Goal: Task Accomplishment & Management: Use online tool/utility

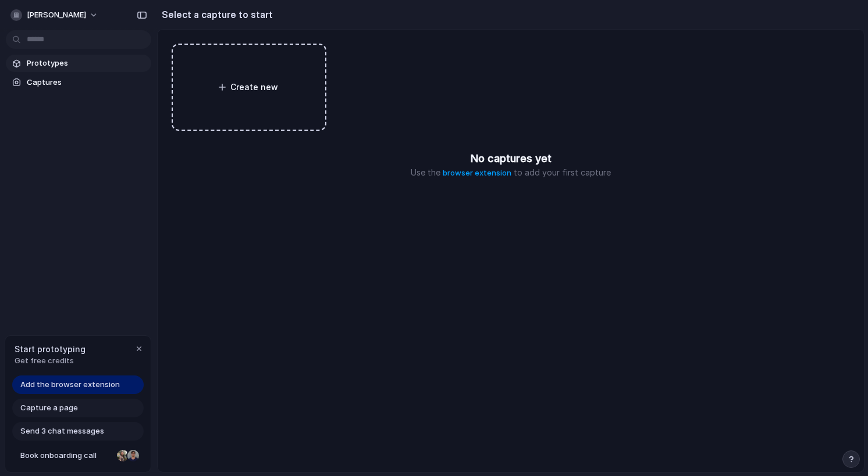
click at [74, 65] on span "Prototypes" at bounding box center [87, 64] width 120 height 12
click at [102, 387] on span "Add the browser extension" at bounding box center [69, 385] width 99 height 12
click at [477, 170] on link "browser extension" at bounding box center [477, 172] width 69 height 9
click at [91, 57] on link "Prototypes" at bounding box center [78, 63] width 145 height 17
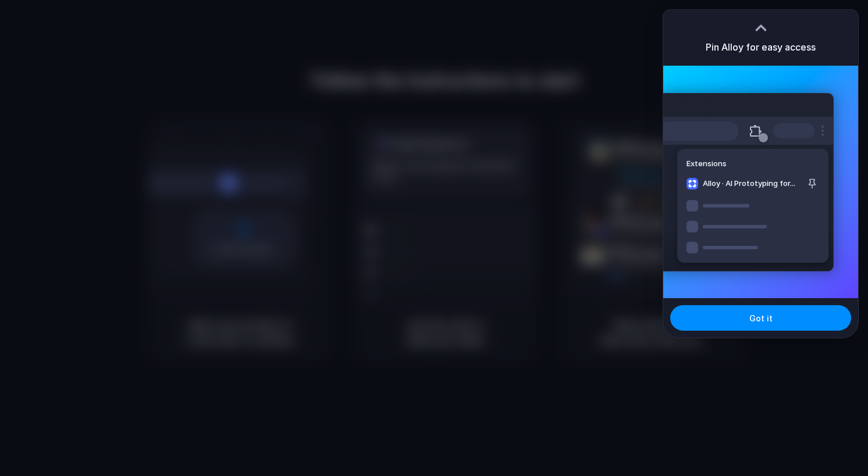
click at [761, 26] on div at bounding box center [760, 27] width 17 height 17
click at [760, 316] on span "Got it" at bounding box center [760, 318] width 23 height 12
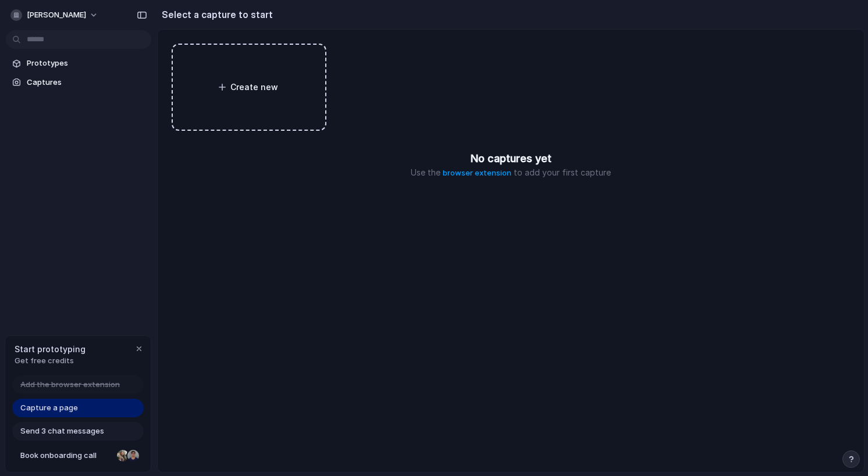
click at [54, 407] on span "Capture a page" at bounding box center [49, 408] width 58 height 12
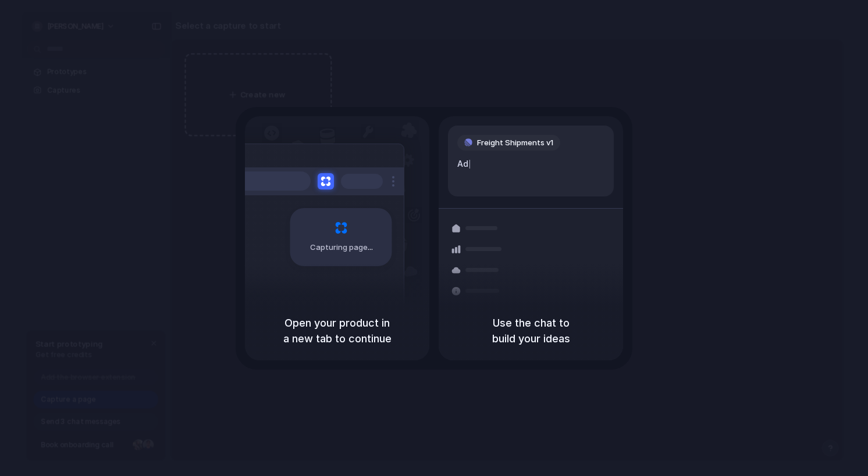
click at [322, 273] on div "Capturing page" at bounding box center [317, 233] width 176 height 179
click at [518, 277] on div "Container from Shanghai 40ft • ETA Dec 28 • In transit Express delivery to NYC …" at bounding box center [573, 290] width 123 height 163
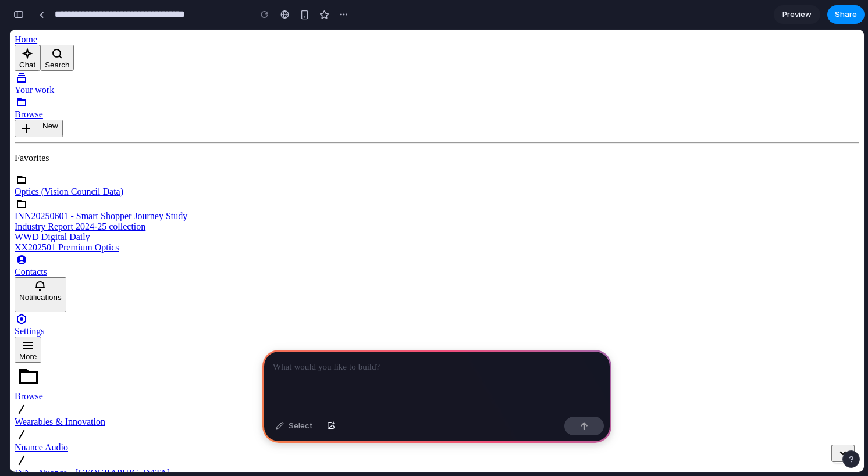
click at [337, 369] on p at bounding box center [437, 368] width 328 height 14
drag, startPoint x: 388, startPoint y: 370, endPoint x: 465, endPoint y: 371, distance: 77.4
click at [464, 370] on p "**********" at bounding box center [437, 368] width 328 height 14
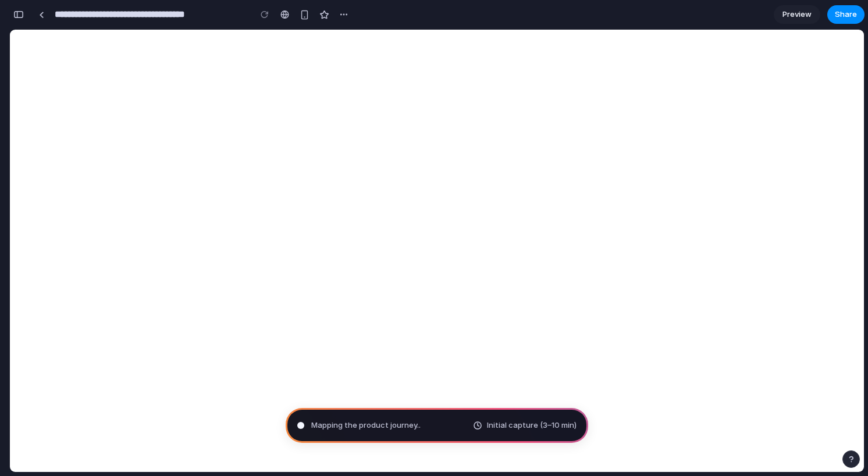
type input "**********"
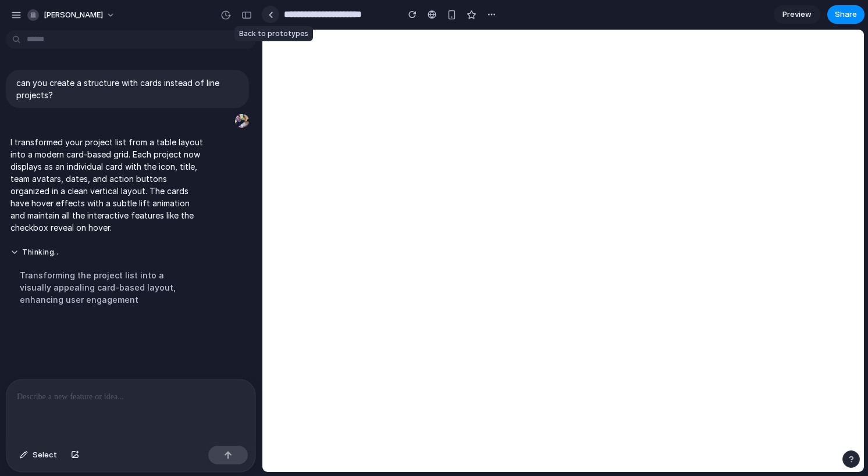
click at [268, 14] on div at bounding box center [270, 15] width 5 height 6
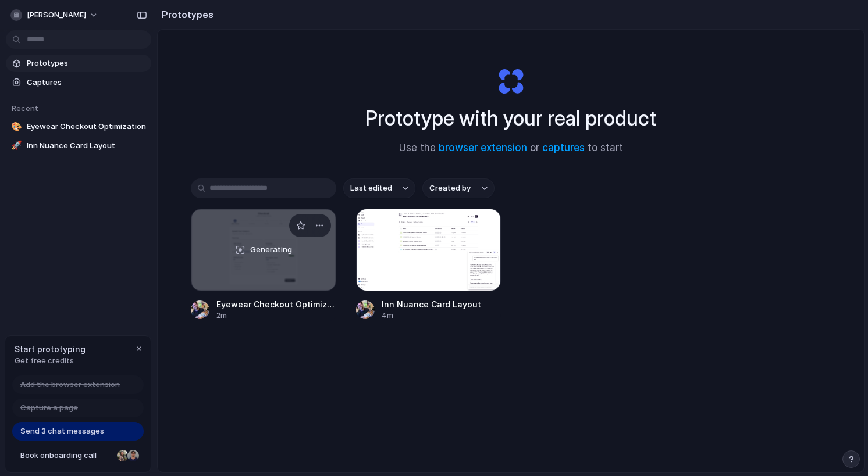
click at [276, 300] on span "Eyewear Checkout Optimization" at bounding box center [276, 304] width 120 height 12
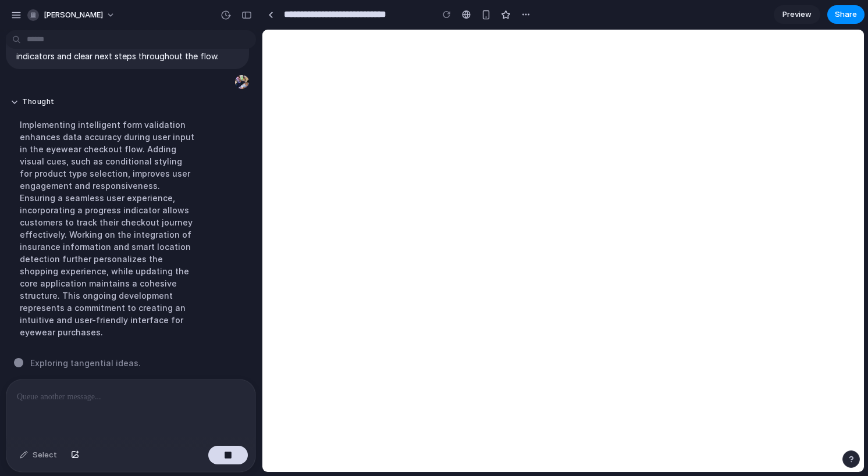
scroll to position [486, 0]
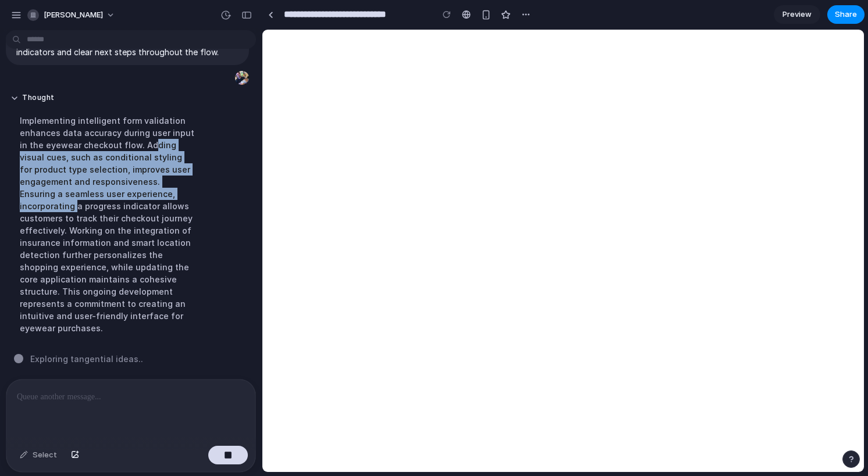
drag, startPoint x: 138, startPoint y: 152, endPoint x: 141, endPoint y: 210, distance: 57.7
click at [141, 210] on div "Implementing intelligent form validation enhances data accuracy during user inp…" at bounding box center [107, 225] width 194 height 234
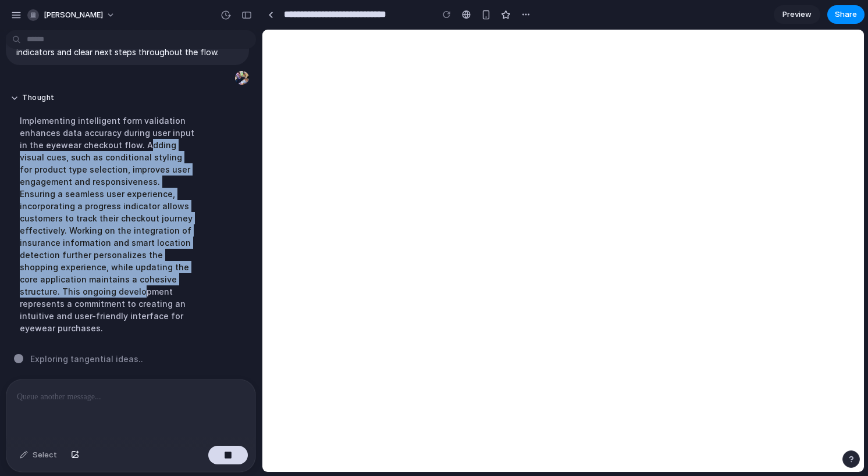
drag, startPoint x: 136, startPoint y: 196, endPoint x: 136, endPoint y: 295, distance: 99.5
click at [136, 293] on div "Implementing intelligent form validation enhances data accuracy during user inp…" at bounding box center [107, 225] width 194 height 234
click at [136, 295] on div "Implementing intelligent form validation enhances data accuracy during user inp…" at bounding box center [107, 225] width 194 height 234
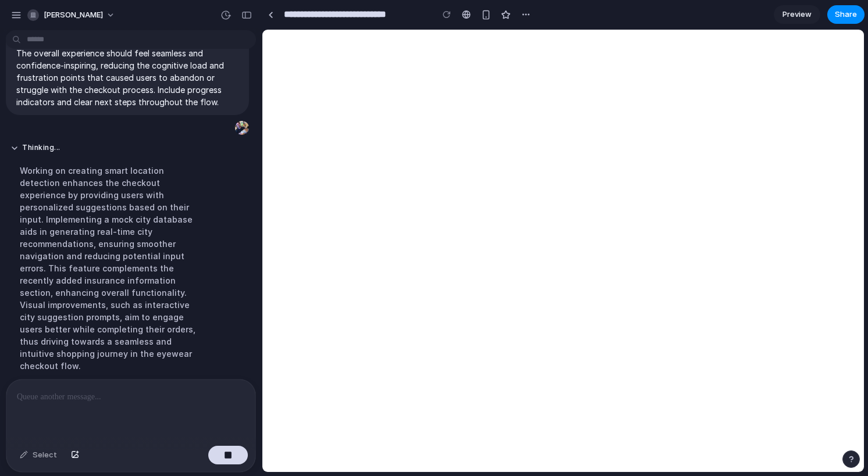
scroll to position [473, 0]
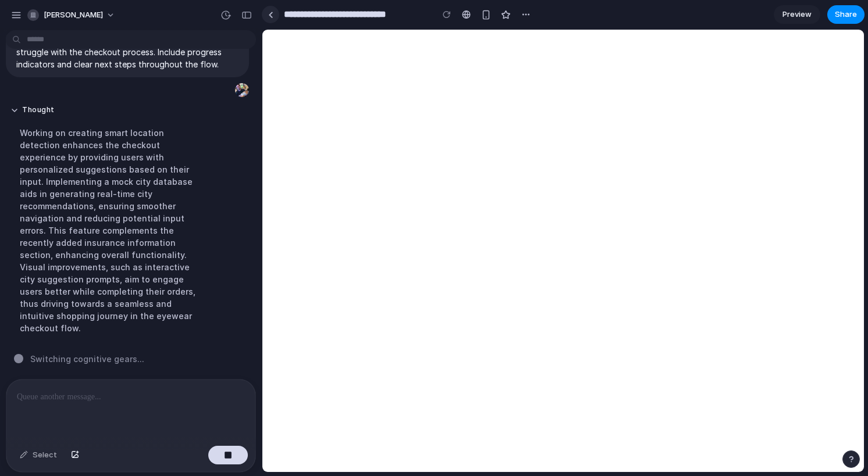
click at [270, 19] on link at bounding box center [270, 14] width 17 height 17
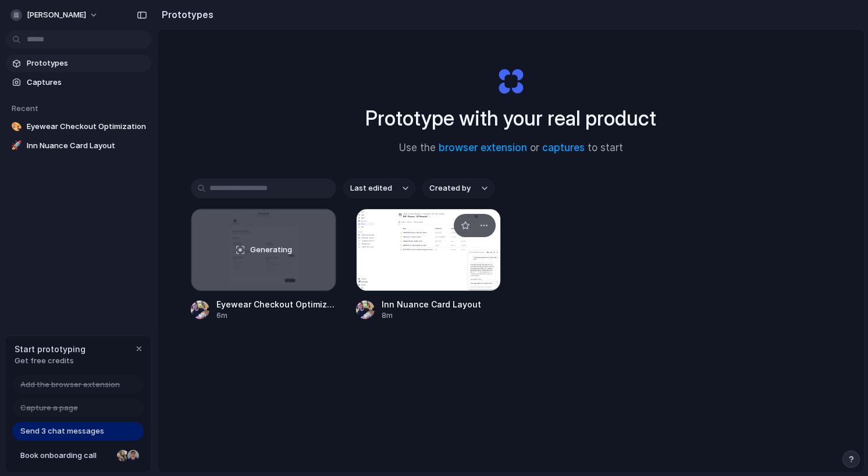
click at [434, 252] on div at bounding box center [428, 250] width 145 height 83
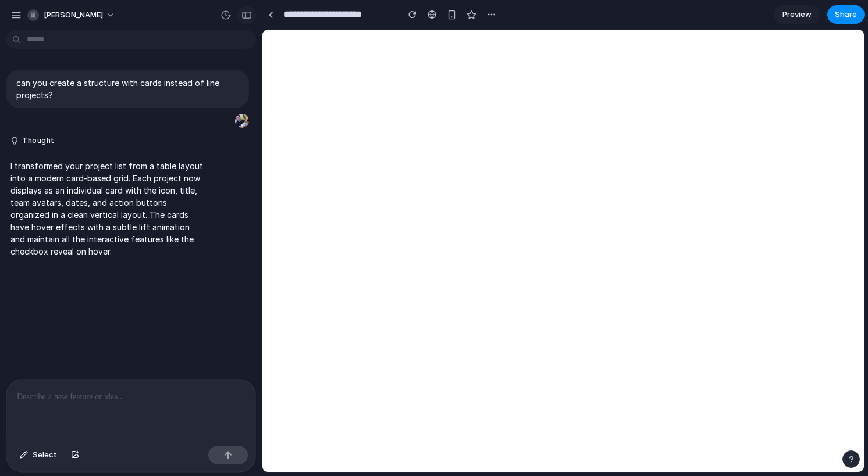
click at [245, 20] on button "button" at bounding box center [246, 15] width 19 height 19
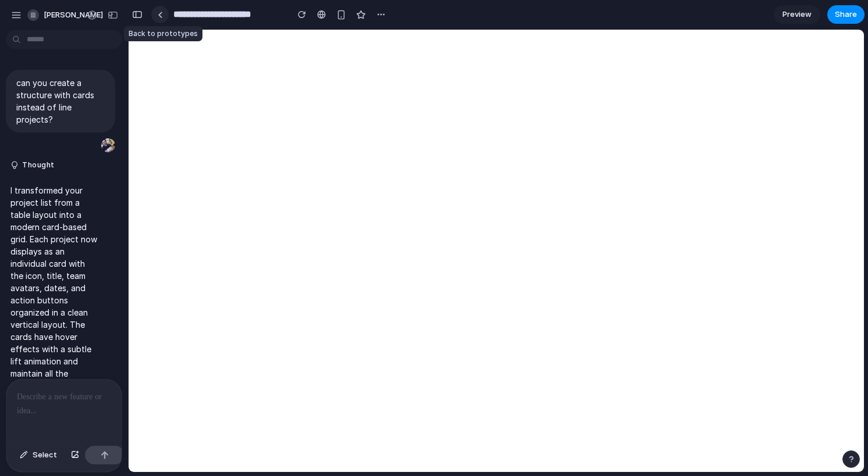
click at [156, 20] on link at bounding box center [159, 14] width 17 height 17
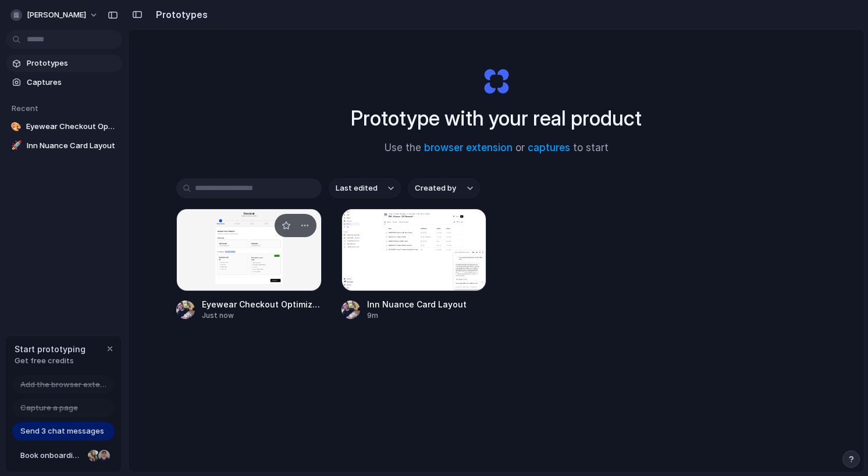
click at [275, 274] on div at bounding box center [248, 250] width 145 height 83
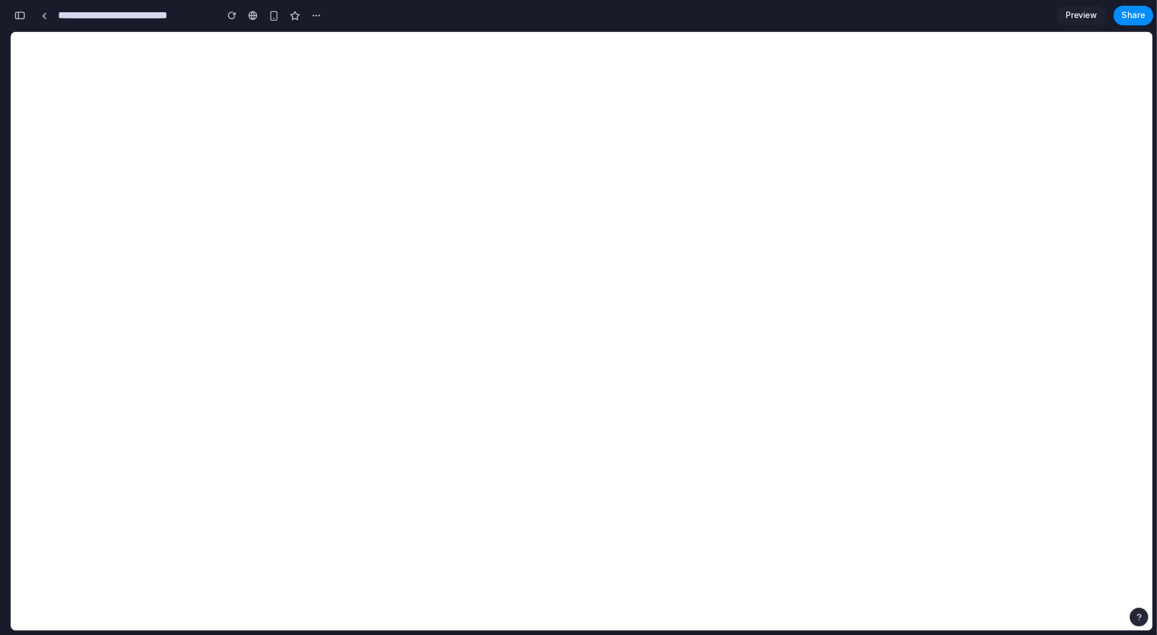
scroll to position [1407, 0]
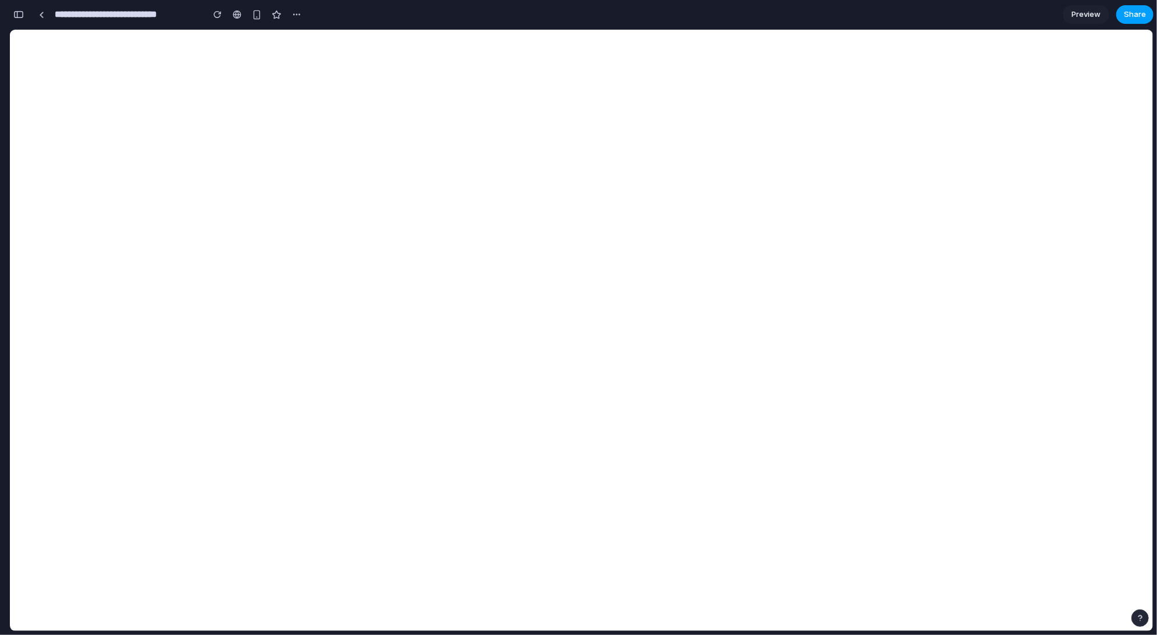
click at [867, 14] on span "Share" at bounding box center [1135, 15] width 22 height 12
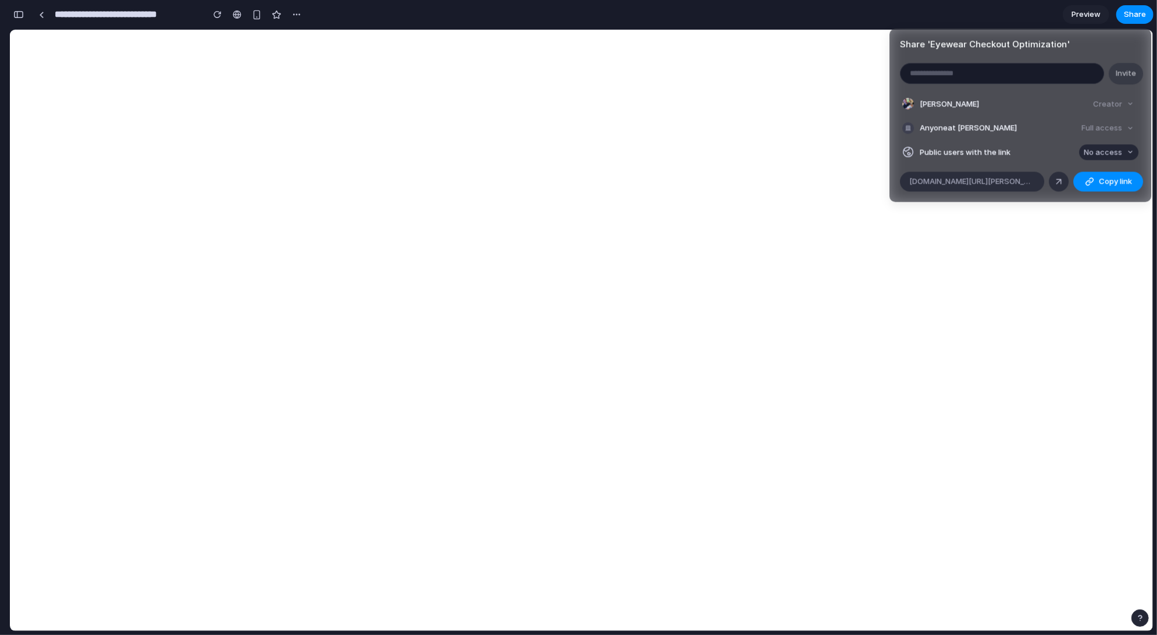
click at [867, 154] on span "No access" at bounding box center [1103, 153] width 38 height 12
click at [867, 195] on span "Full access" at bounding box center [1092, 196] width 41 height 12
click at [867, 171] on article "Share ' Eyewear Checkout Optimization ' Invite Daniele Catalano Creator Anyone …" at bounding box center [1020, 114] width 262 height 173
click at [867, 183] on span "Copy link" at bounding box center [1115, 182] width 33 height 12
click at [800, 476] on div "Share ' Eyewear Checkout Optimization ' Invite Daniele Catalano Creator Anyone …" at bounding box center [578, 317] width 1157 height 635
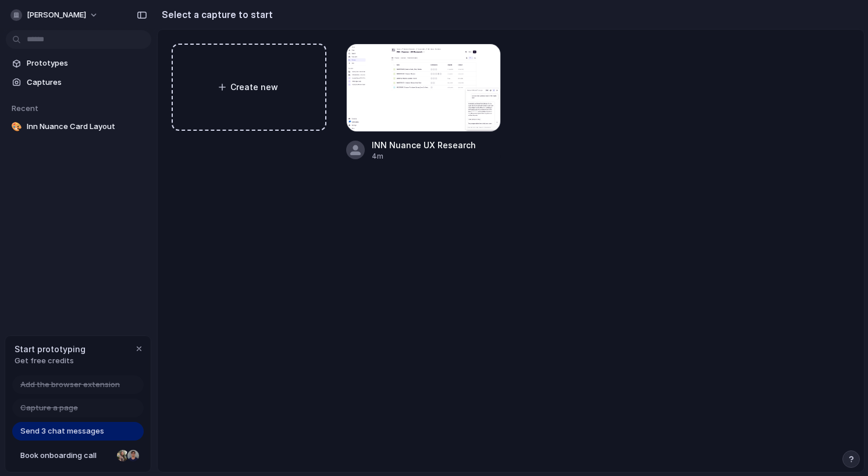
click at [90, 436] on span "Send 3 chat messages" at bounding box center [62, 432] width 84 height 12
click at [79, 433] on span "Send 3 chat messages" at bounding box center [62, 432] width 84 height 12
click at [396, 103] on div at bounding box center [423, 88] width 155 height 88
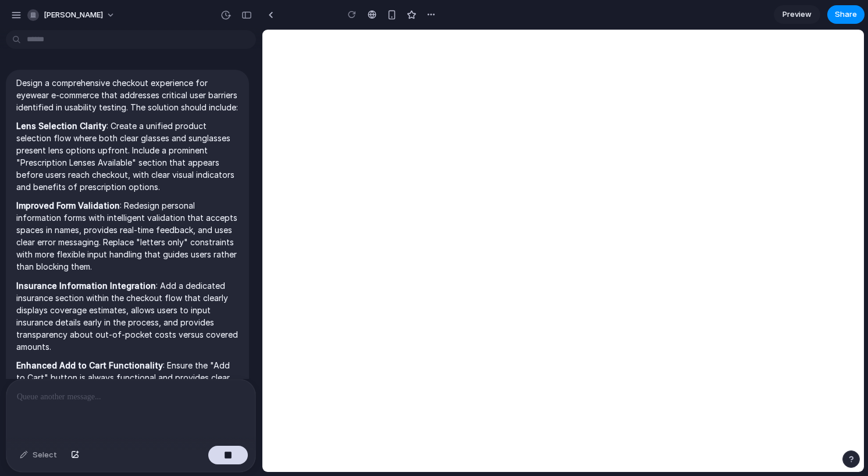
scroll to position [236, 0]
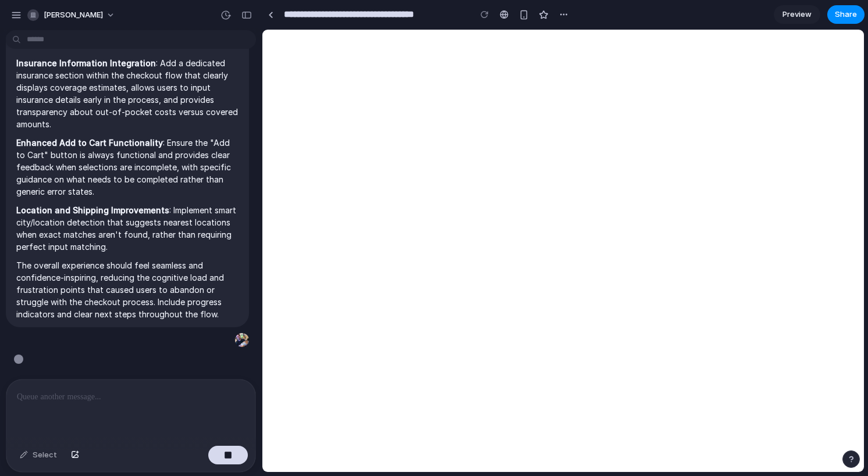
type input "**********"
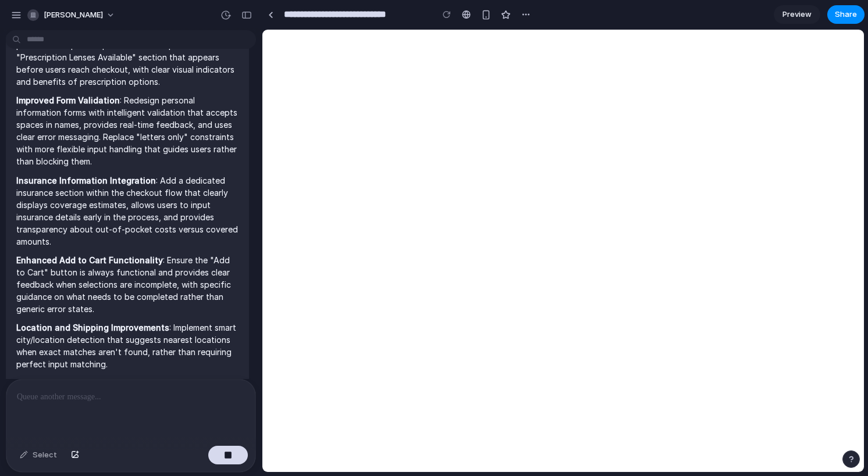
scroll to position [0, 0]
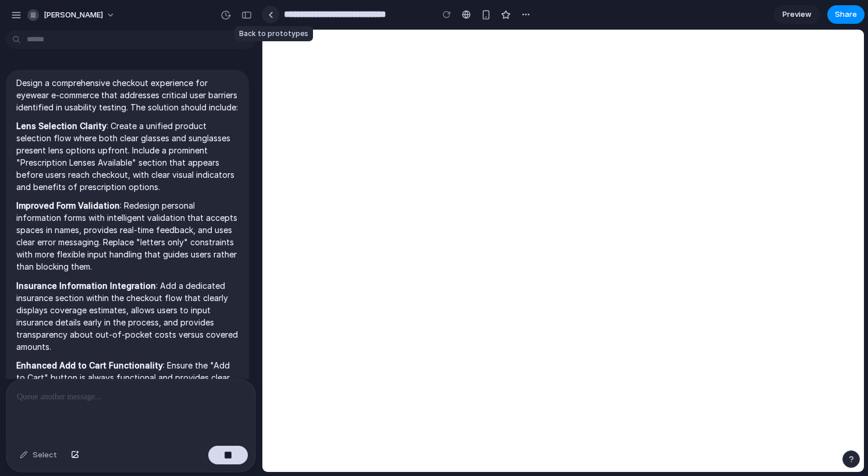
click at [271, 19] on link at bounding box center [270, 14] width 17 height 17
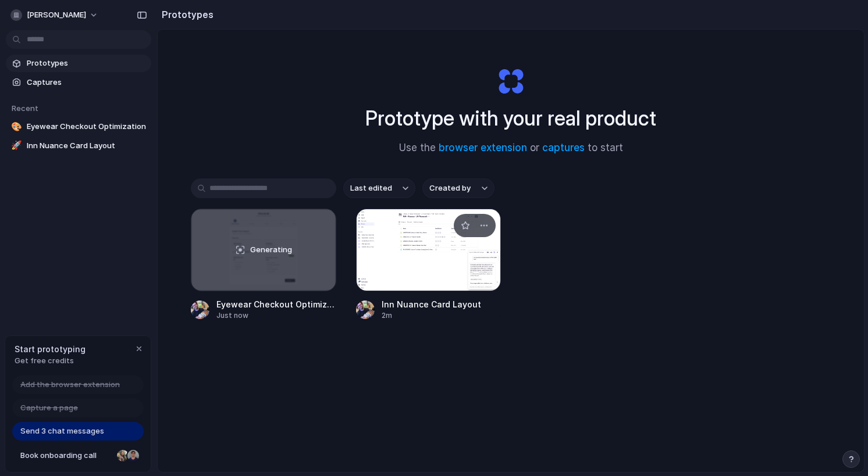
click at [455, 257] on div at bounding box center [428, 250] width 145 height 83
